Goal: Information Seeking & Learning: Learn about a topic

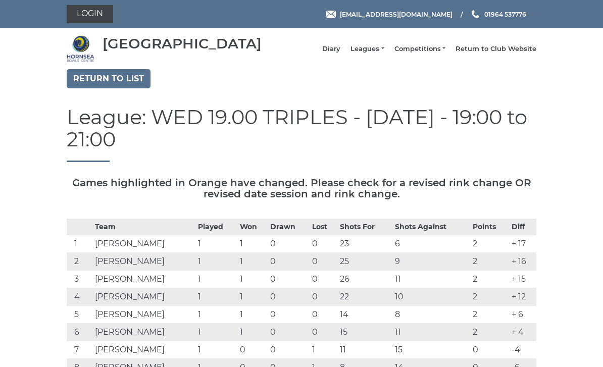
click at [98, 84] on link "Return to list" at bounding box center [109, 78] width 84 height 19
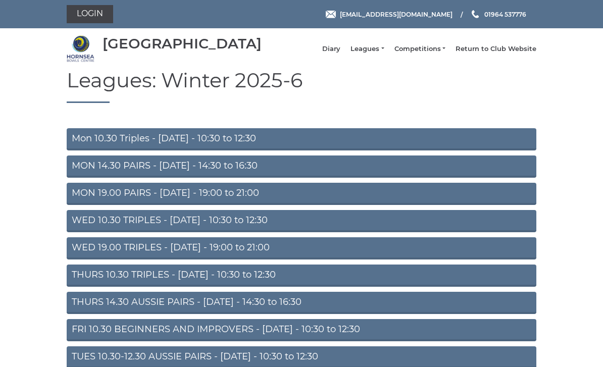
click at [316, 204] on link "MON 19.00 PAIRS - Monday - 19:00 to 21:00" at bounding box center [301, 194] width 469 height 22
